Goal: Navigation & Orientation: Find specific page/section

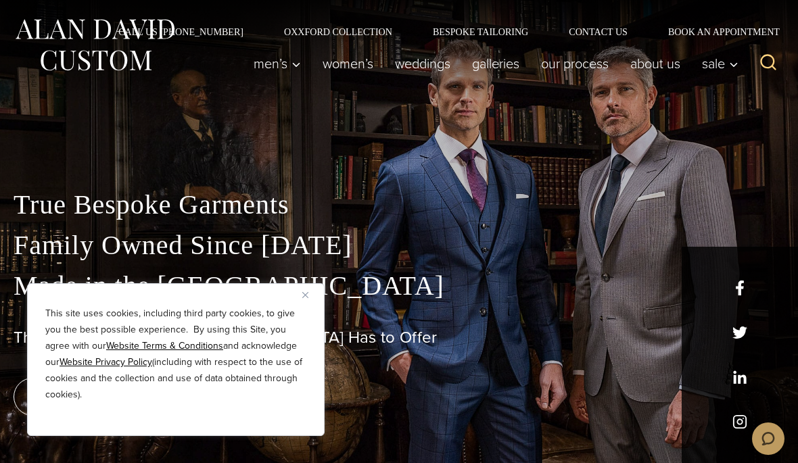
click at [344, 60] on link "Women’s" at bounding box center [348, 63] width 72 height 27
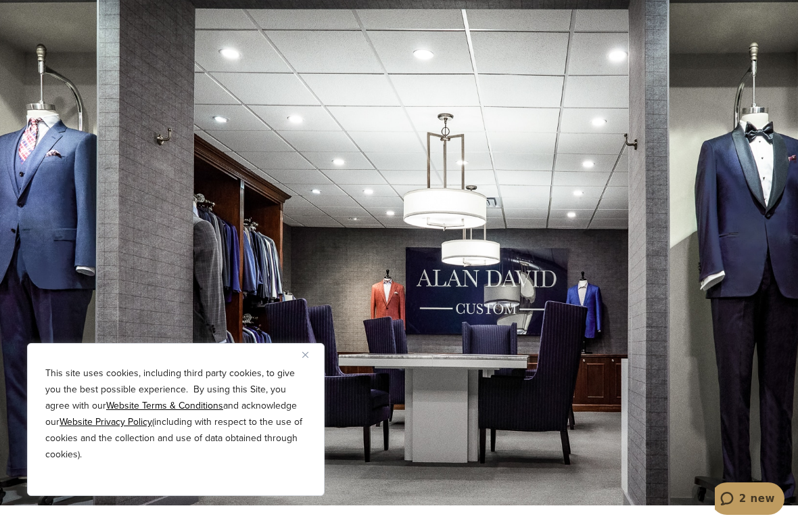
scroll to position [7071, 0]
click at [716, 296] on div at bounding box center [399, 243] width 798 height 523
click at [756, 149] on div at bounding box center [399, 243] width 798 height 523
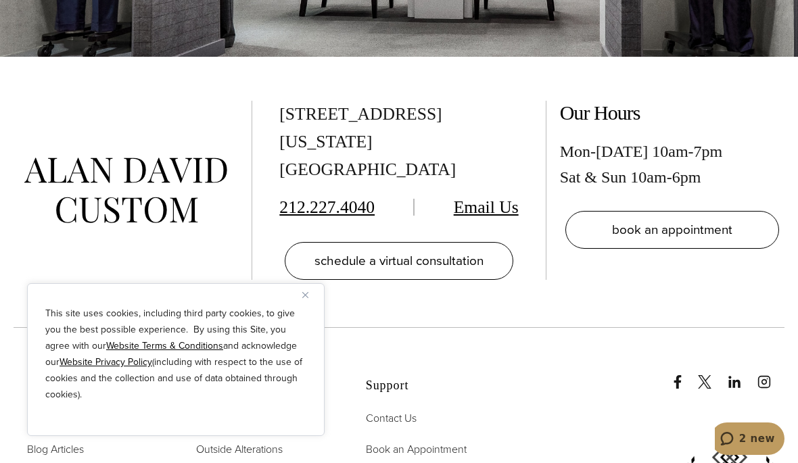
scroll to position [7280, 0]
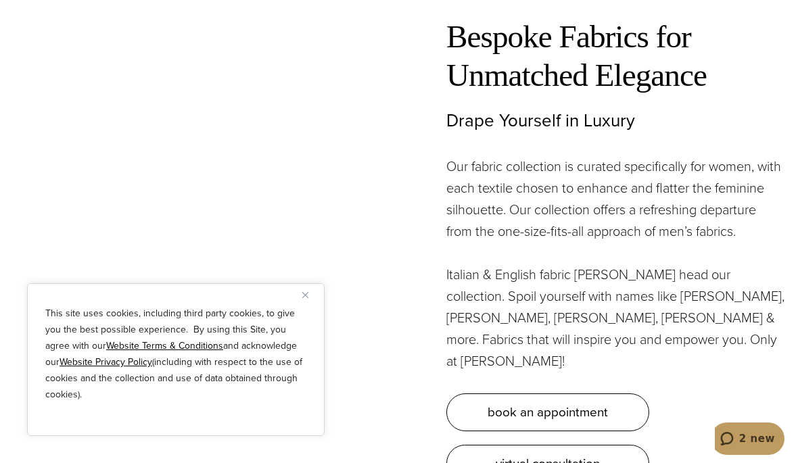
scroll to position [3561, 0]
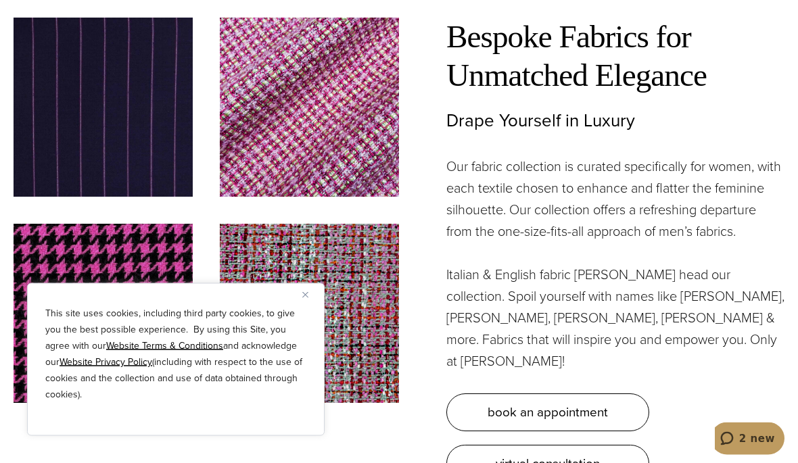
click at [126, 224] on img at bounding box center [103, 313] width 179 height 179
click at [137, 224] on img at bounding box center [103, 313] width 179 height 179
click at [313, 68] on img at bounding box center [309, 107] width 179 height 179
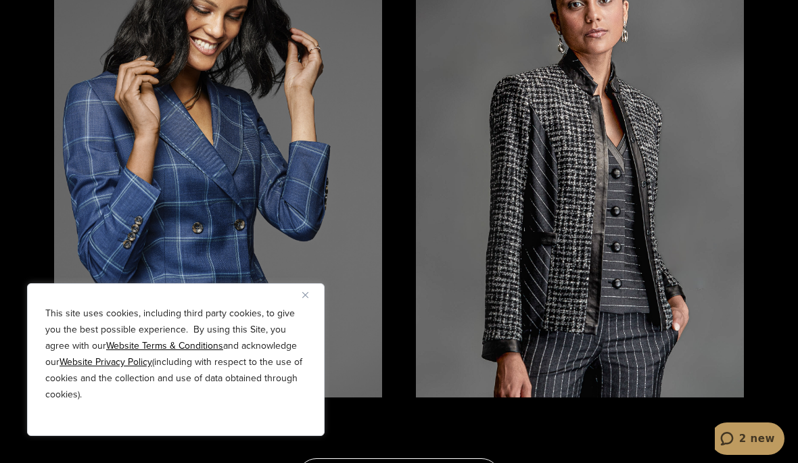
scroll to position [2336, 0]
click at [638, 147] on img at bounding box center [580, 179] width 328 height 437
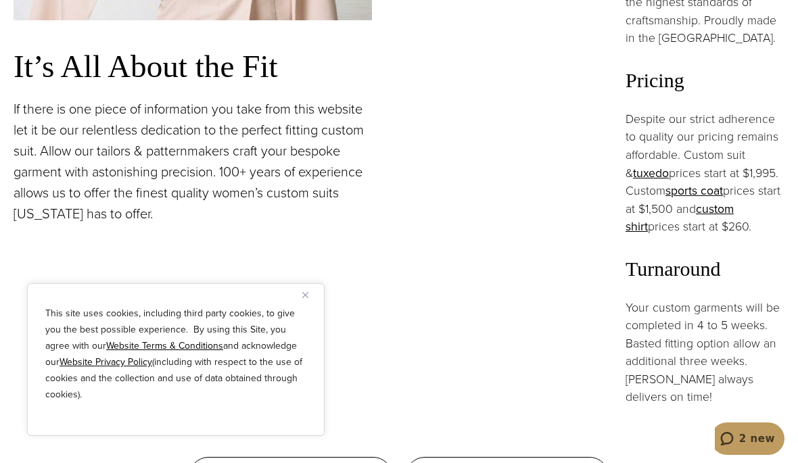
scroll to position [1191, 0]
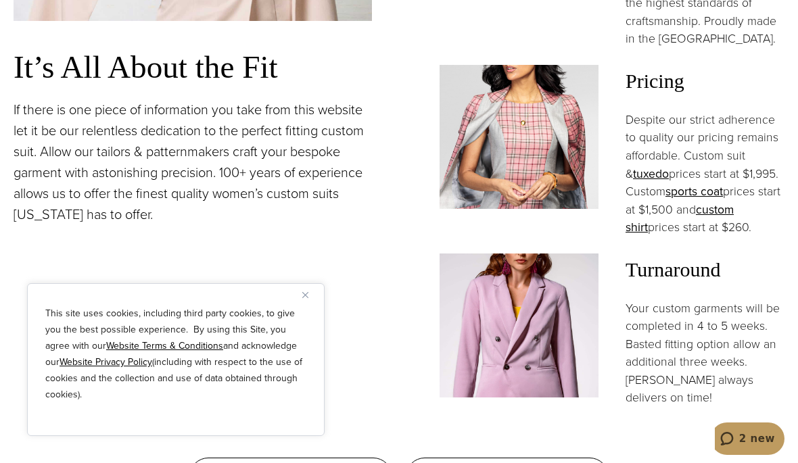
click at [542, 148] on img at bounding box center [519, 137] width 159 height 144
click at [521, 95] on img at bounding box center [519, 137] width 159 height 144
click at [525, 106] on img at bounding box center [519, 137] width 159 height 144
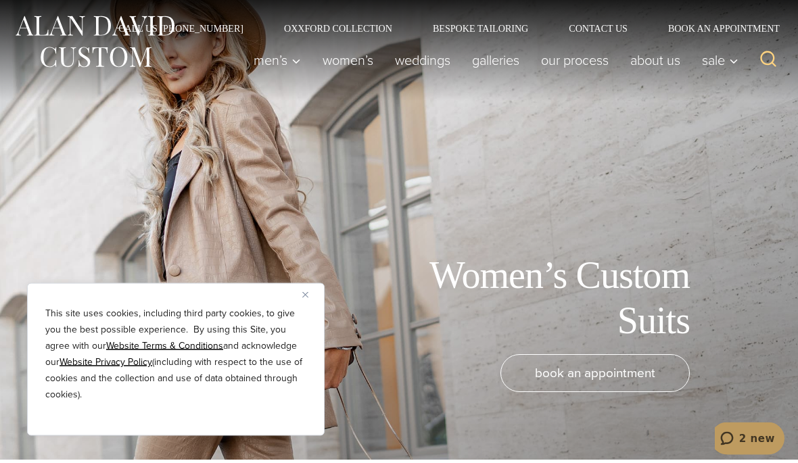
scroll to position [0, 0]
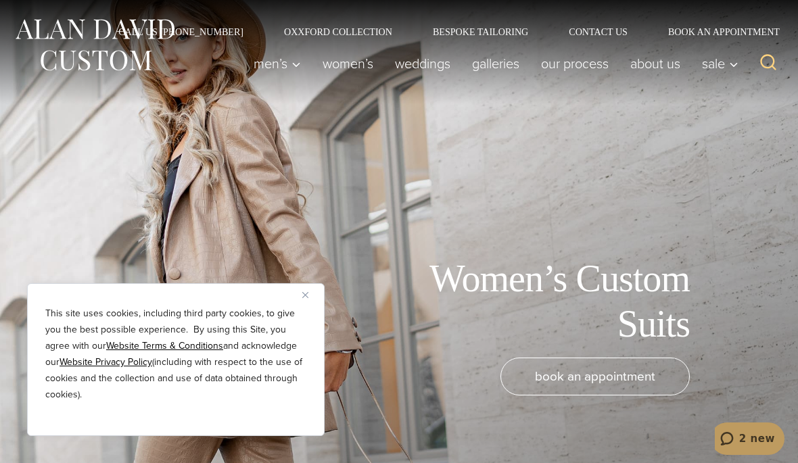
click at [423, 70] on link "weddings" at bounding box center [422, 63] width 77 height 27
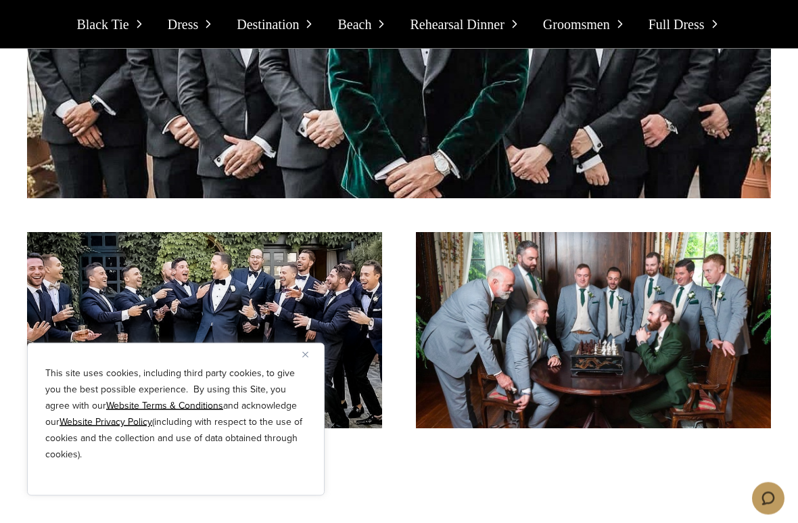
scroll to position [7876, 0]
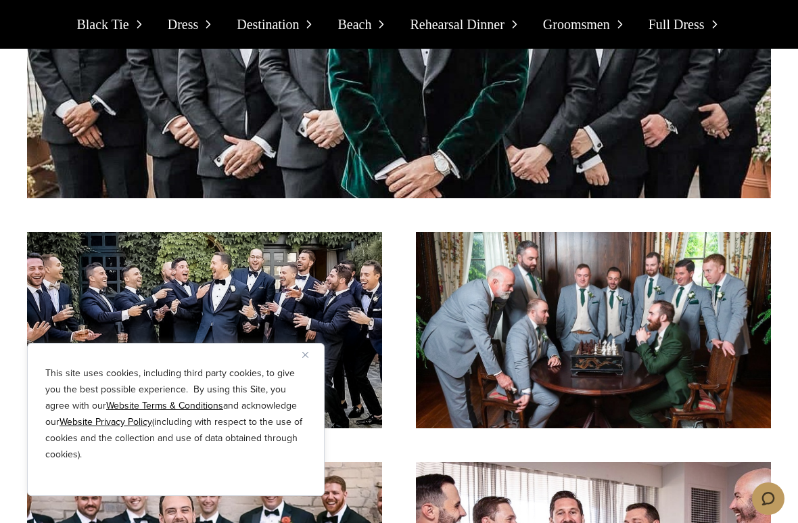
click at [538, 24] on div "Black Tie Dress Destination Beach Rehearsal Dinner Groomsmen Full Dress" at bounding box center [399, 24] width 771 height 49
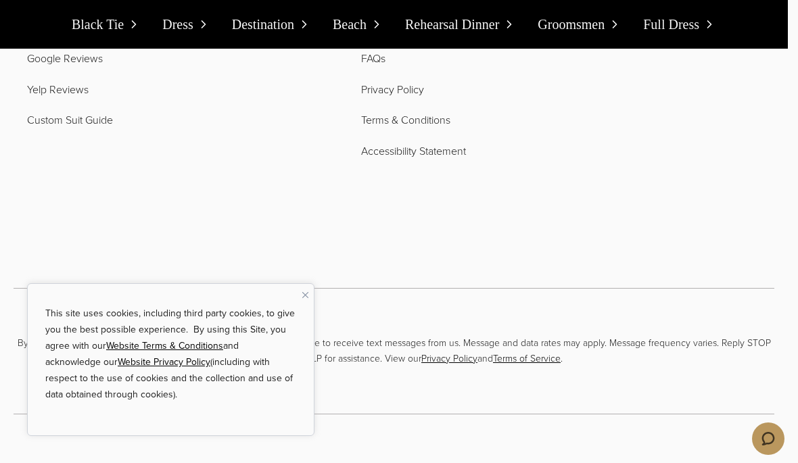
scroll to position [12140, 0]
